Goal: Task Accomplishment & Management: Manage account settings

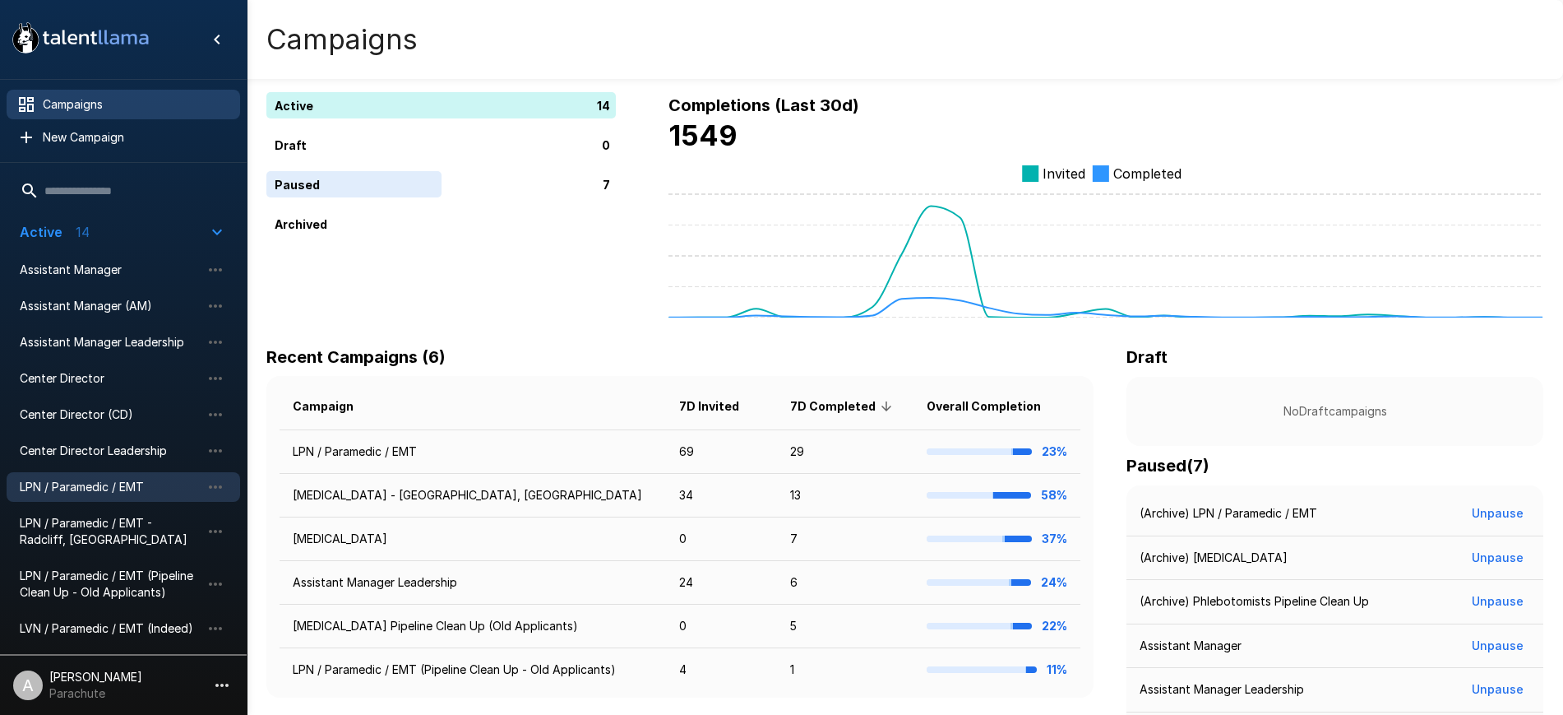
click at [104, 472] on div "LPN / Paramedic / EMT" at bounding box center [124, 487] width 234 height 30
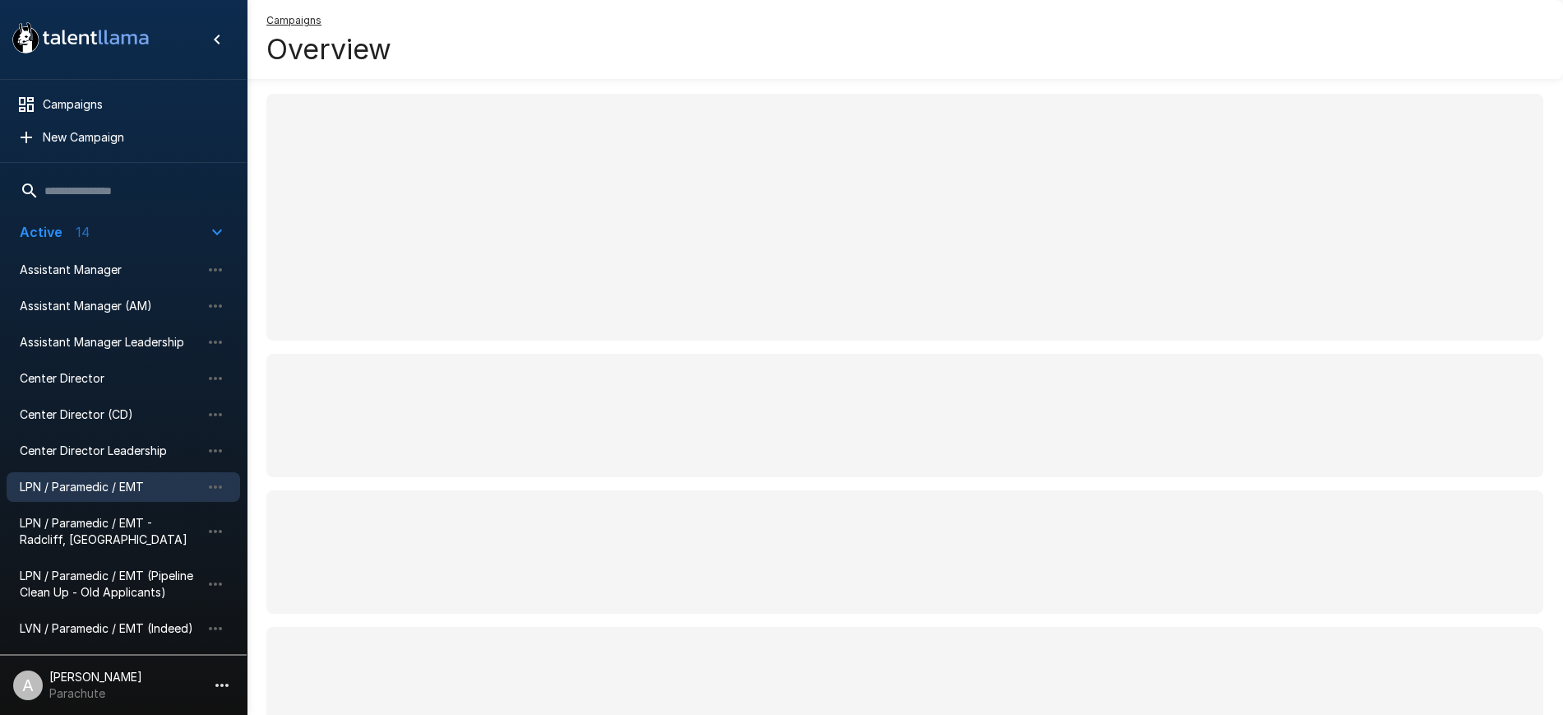
click at [100, 479] on span "LPN / Paramedic / EMT" at bounding box center [110, 487] width 181 height 16
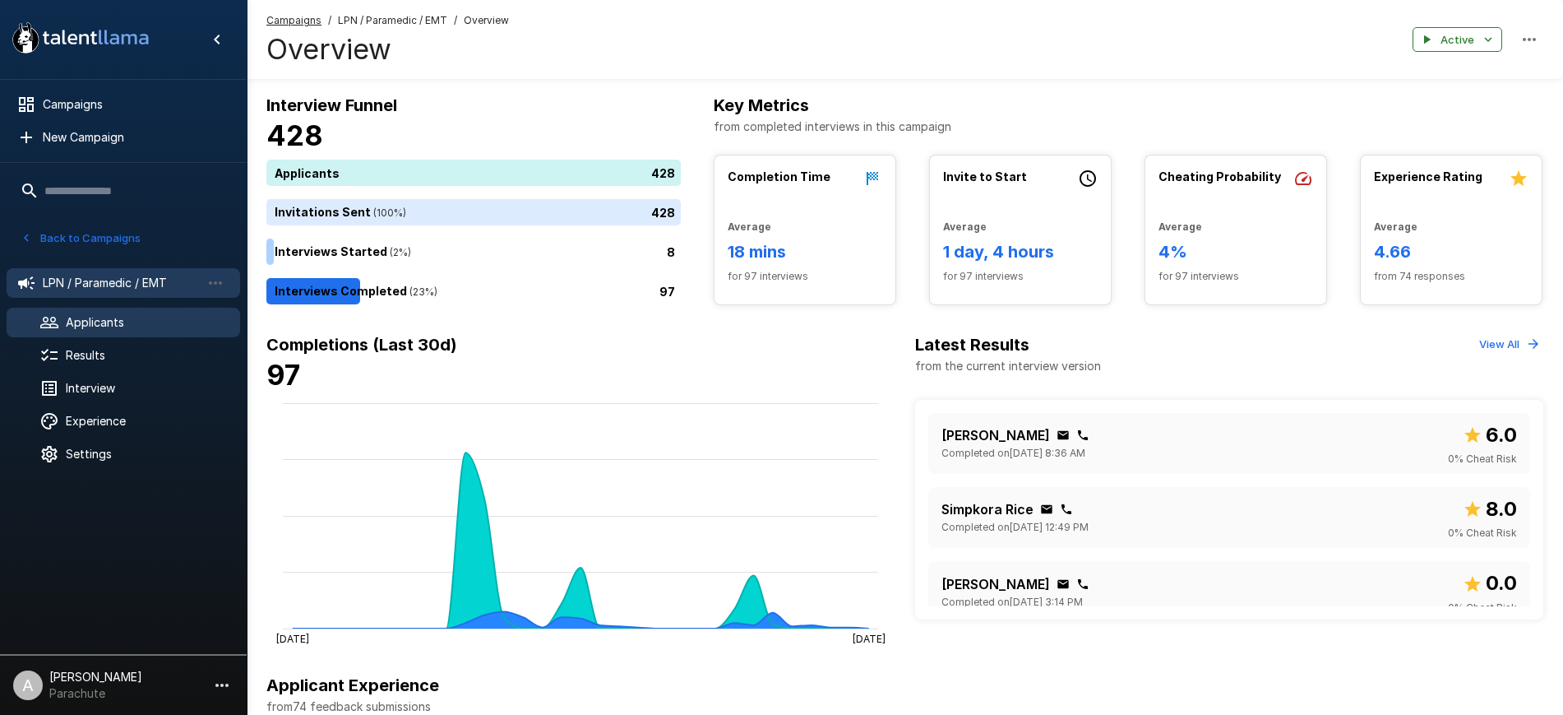
click at [137, 329] on span "Applicants" at bounding box center [146, 322] width 161 height 16
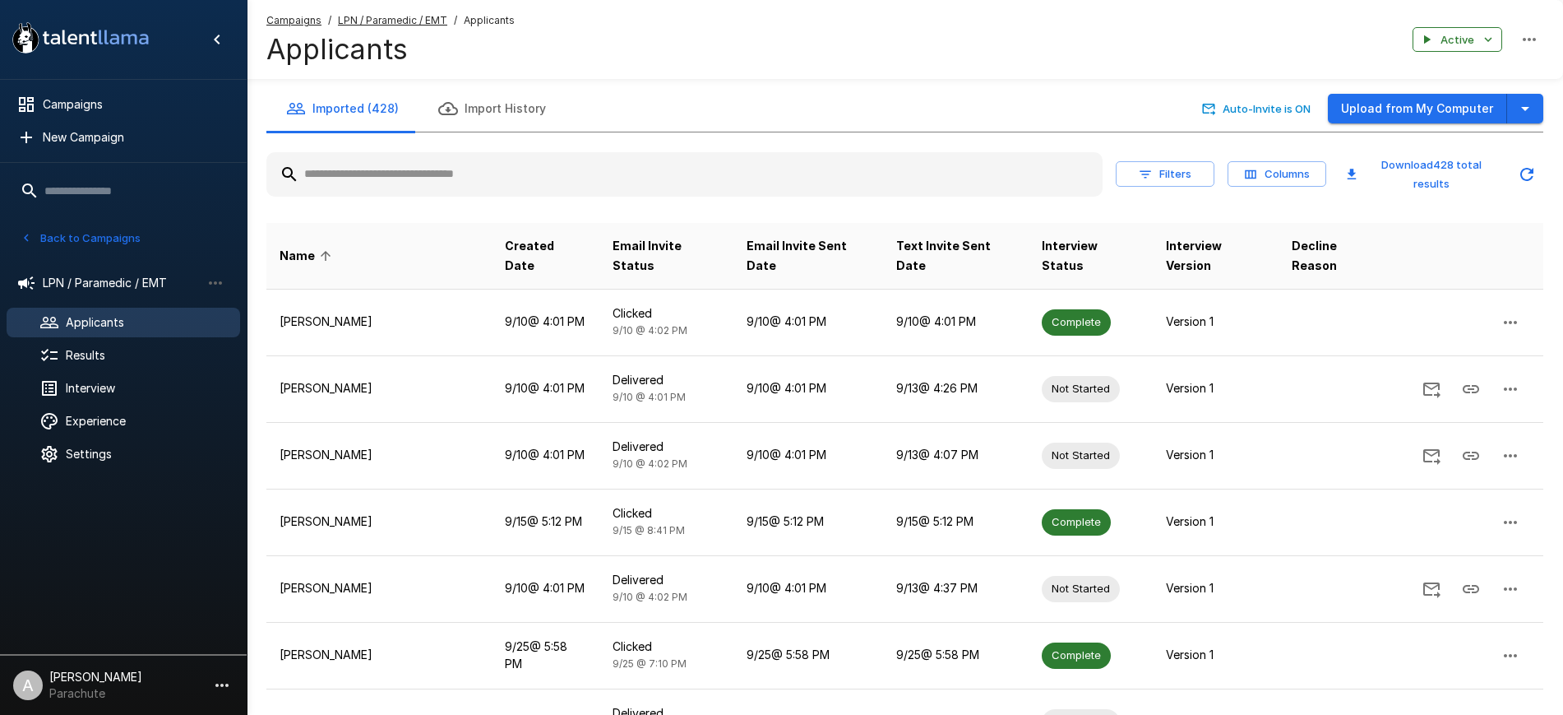
click at [393, 179] on input "text" at bounding box center [684, 175] width 836 height 30
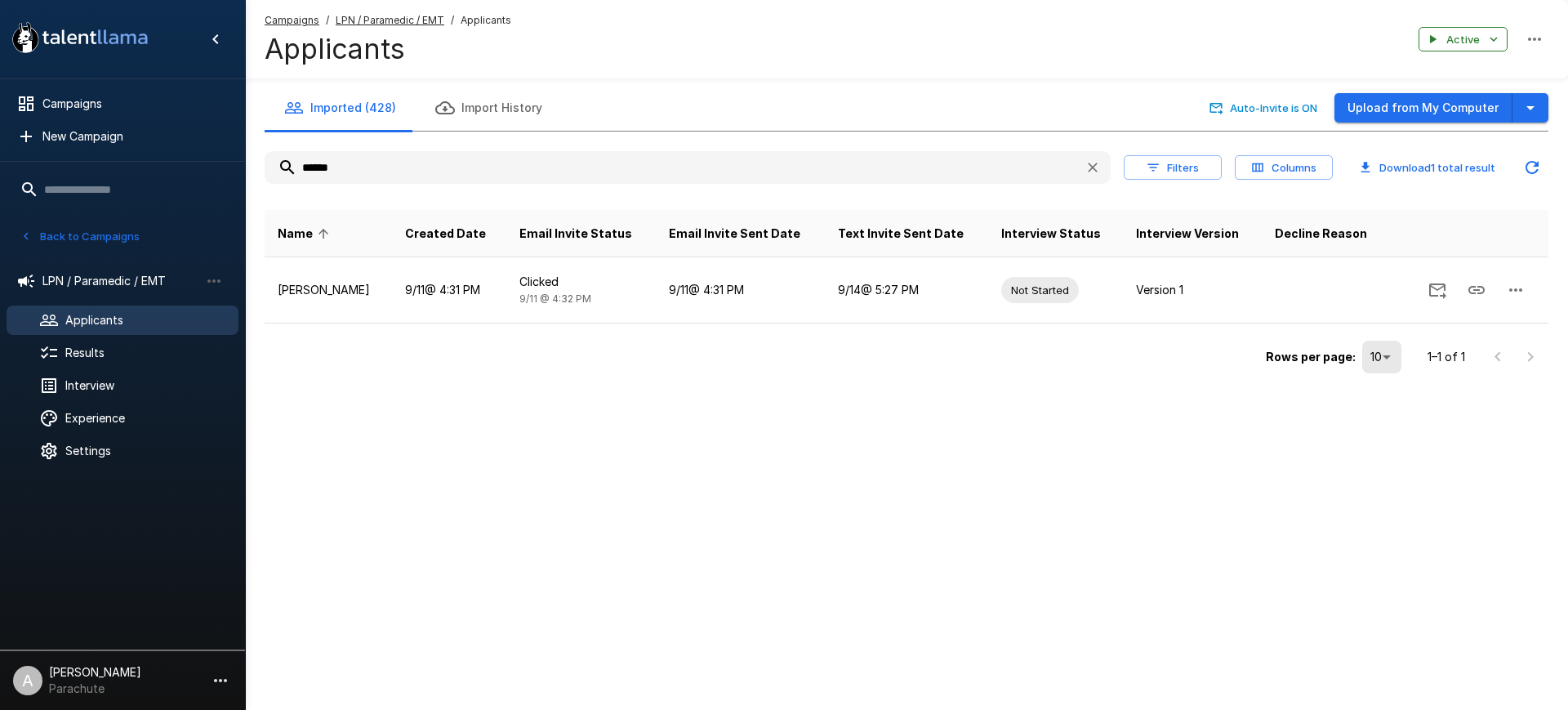
type input "*"
type input "******"
